Goal: Check status: Check status

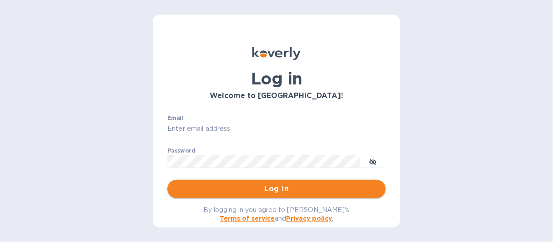
type input "laurac@rssiusa.com"
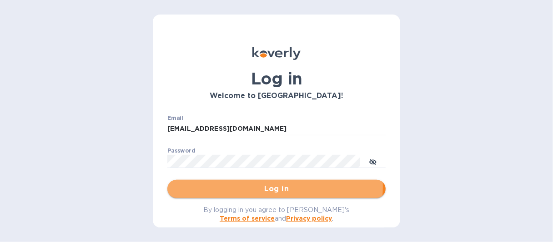
click at [272, 188] on span "Log in" at bounding box center [277, 189] width 204 height 11
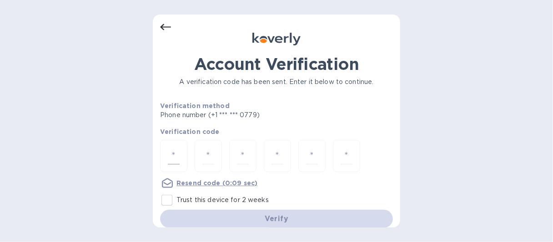
click at [181, 151] on div at bounding box center [173, 156] width 27 height 32
click at [175, 154] on input "number" at bounding box center [174, 156] width 12 height 17
type input "9"
type input "2"
type input "0"
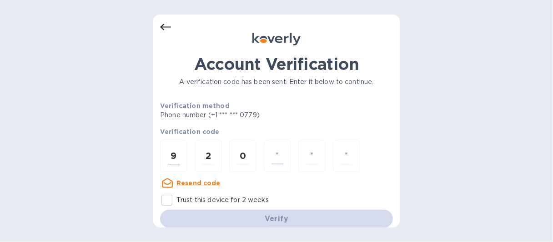
type input "5"
type input "3"
type input "1"
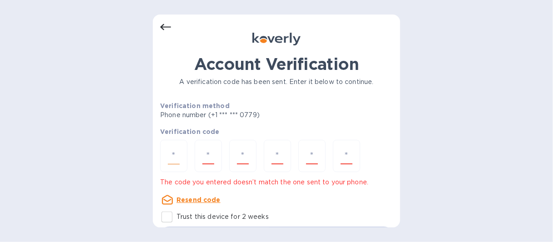
click at [177, 156] on input "number" at bounding box center [174, 156] width 12 height 17
type input "2"
type input "1"
type input "4"
type input "2"
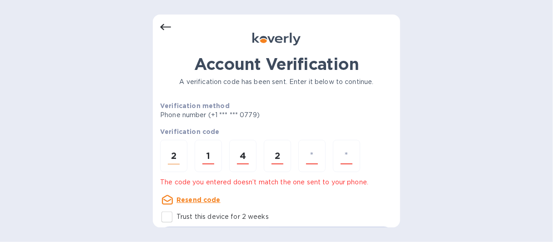
type input "4"
type input "9"
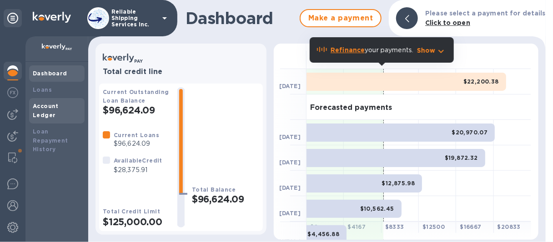
click at [50, 106] on b "Account Ledger" at bounding box center [46, 111] width 26 height 16
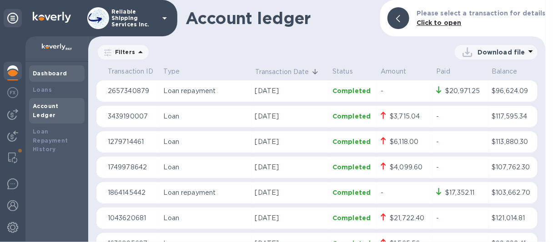
click at [36, 75] on b "Dashboard" at bounding box center [50, 73] width 35 height 7
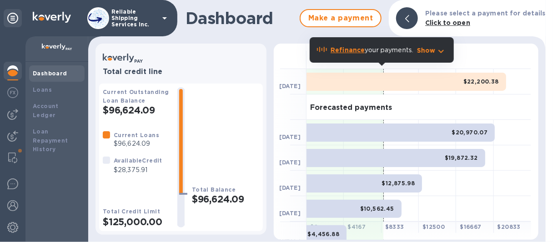
click at [195, 157] on div "Total Balance $96,624.09" at bounding box center [225, 157] width 67 height 141
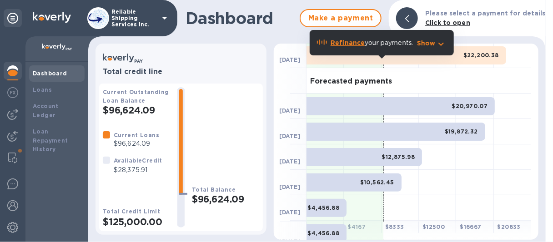
scroll to position [45, 0]
